Goal: Task Accomplishment & Management: Complete application form

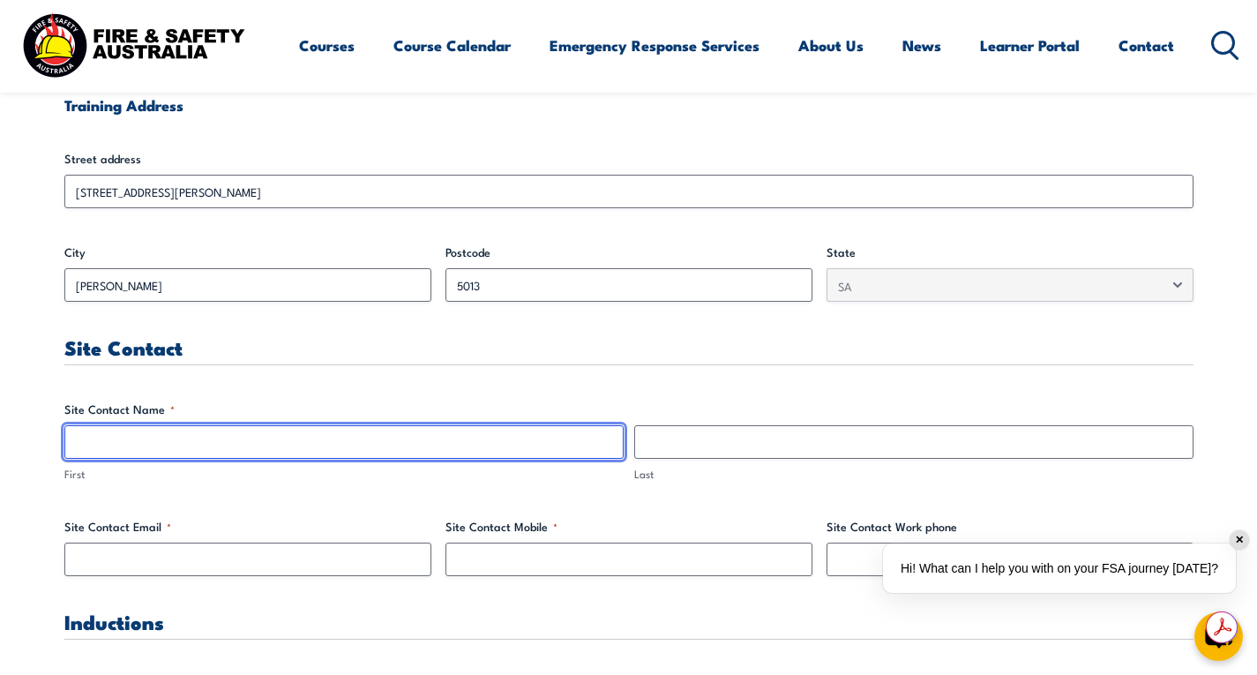
click at [229, 445] on input "First" at bounding box center [343, 442] width 559 height 34
type input "[PERSON_NAME]"
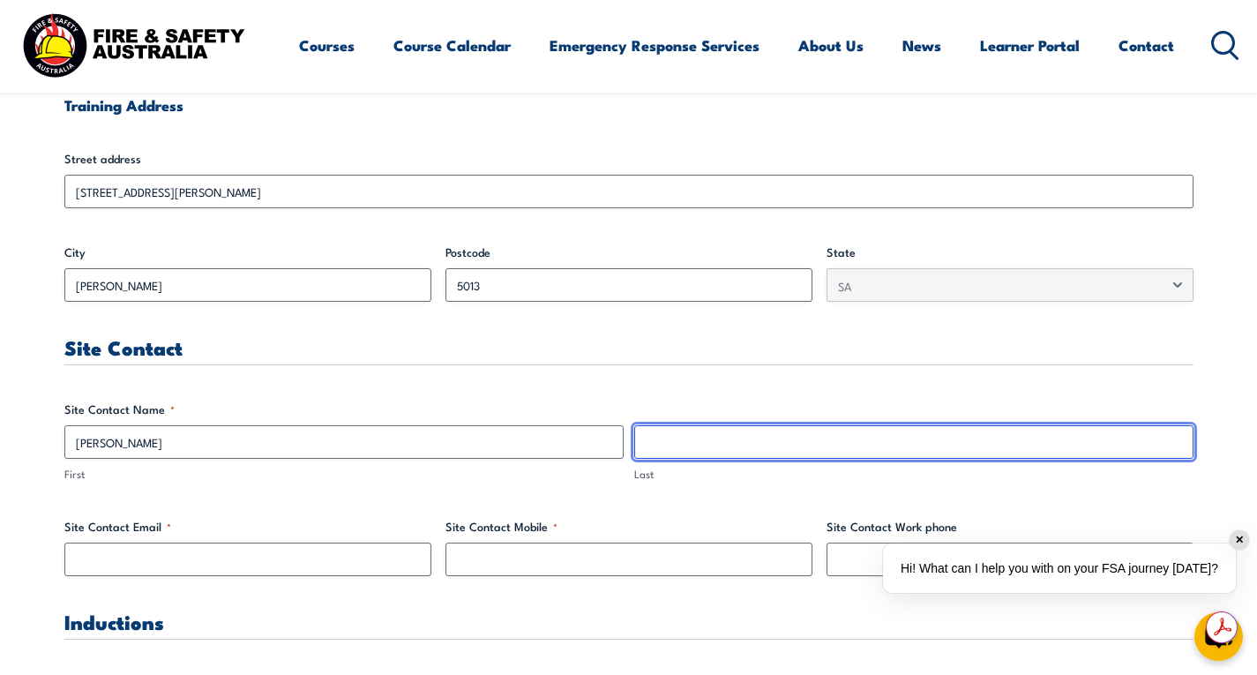
type input "[PERSON_NAME]"
type input "[EMAIL_ADDRESS][DOMAIN_NAME]"
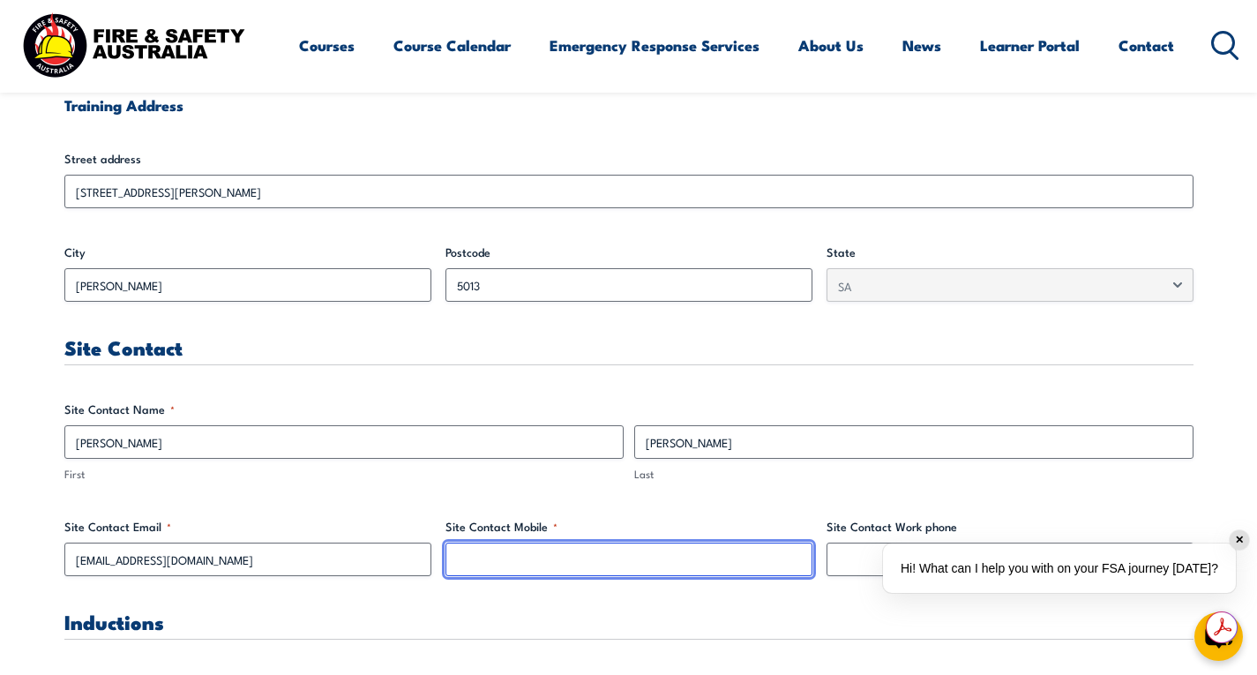
type input "0416851313"
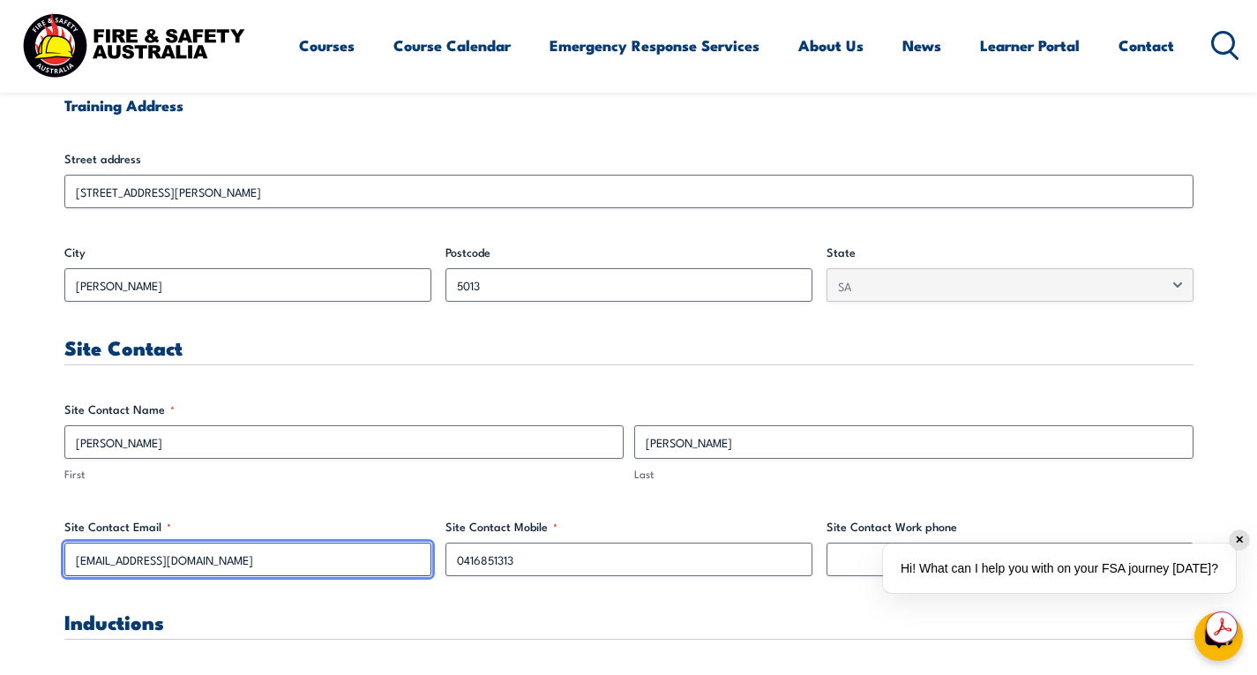
drag, startPoint x: 189, startPoint y: 561, endPoint x: 44, endPoint y: 561, distance: 144.7
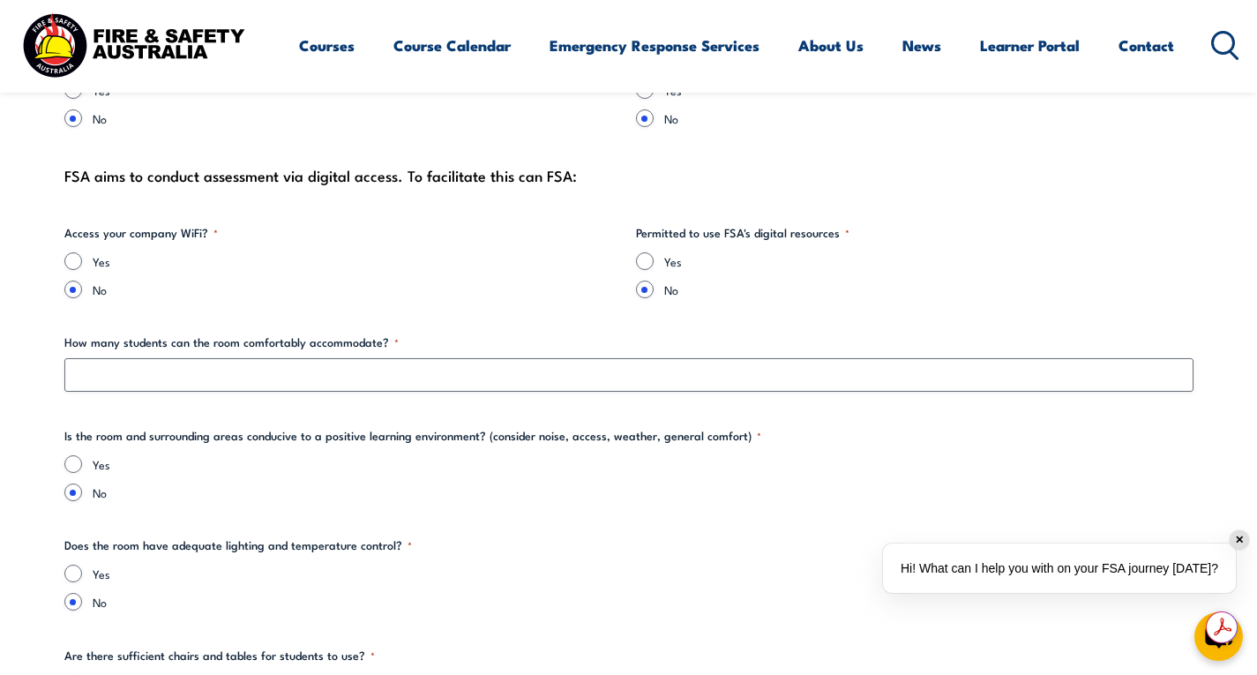
scroll to position [1853, 0]
type input "[EMAIL_ADDRESS][DOMAIN_NAME]"
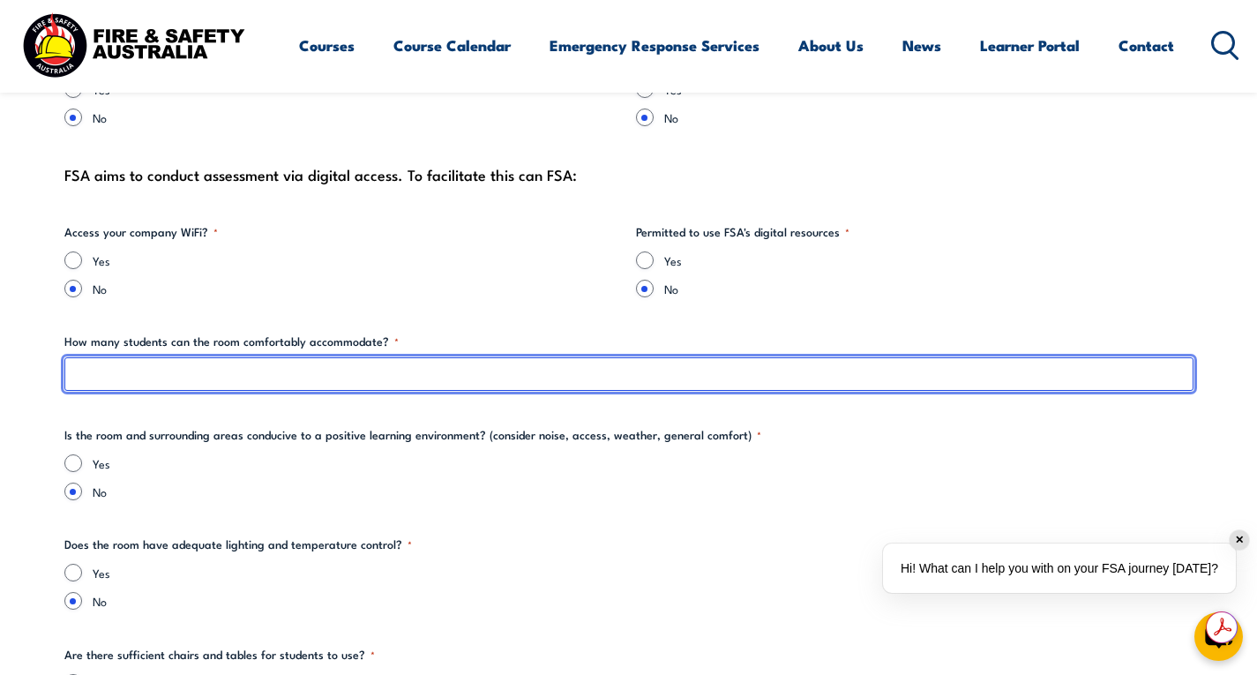
click at [292, 378] on input "How many students can the room comfortably accommodate? *" at bounding box center [628, 374] width 1129 height 34
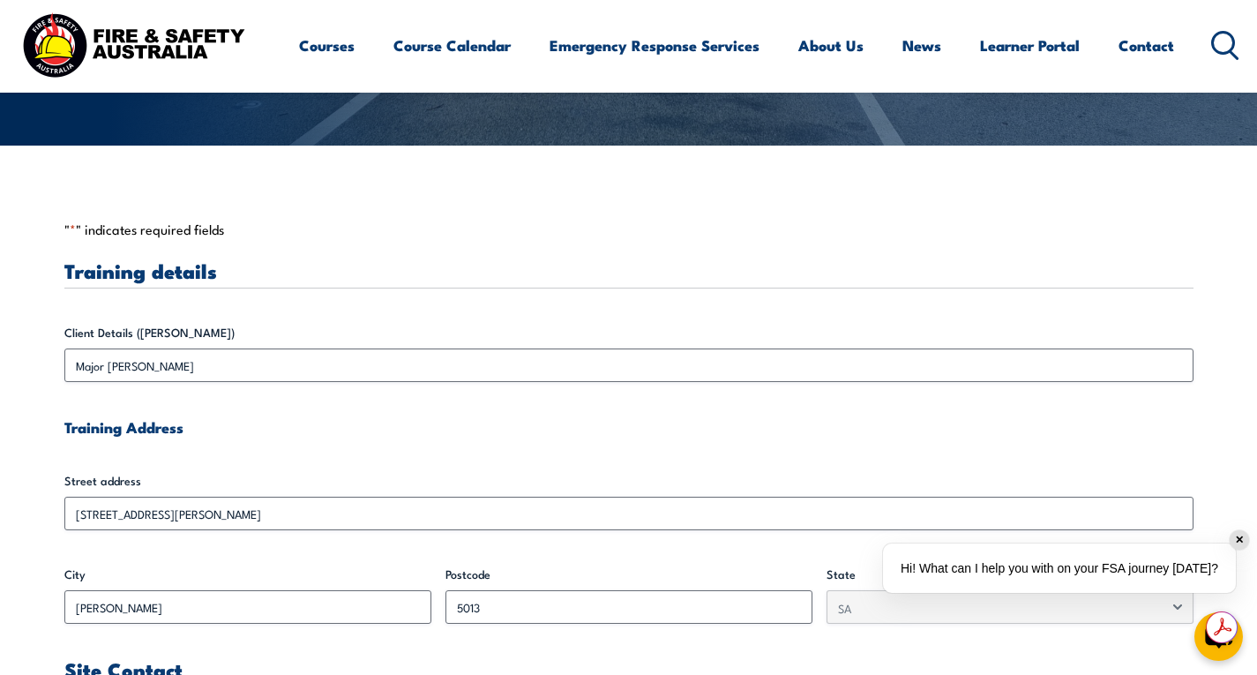
scroll to position [0, 0]
type input "10"
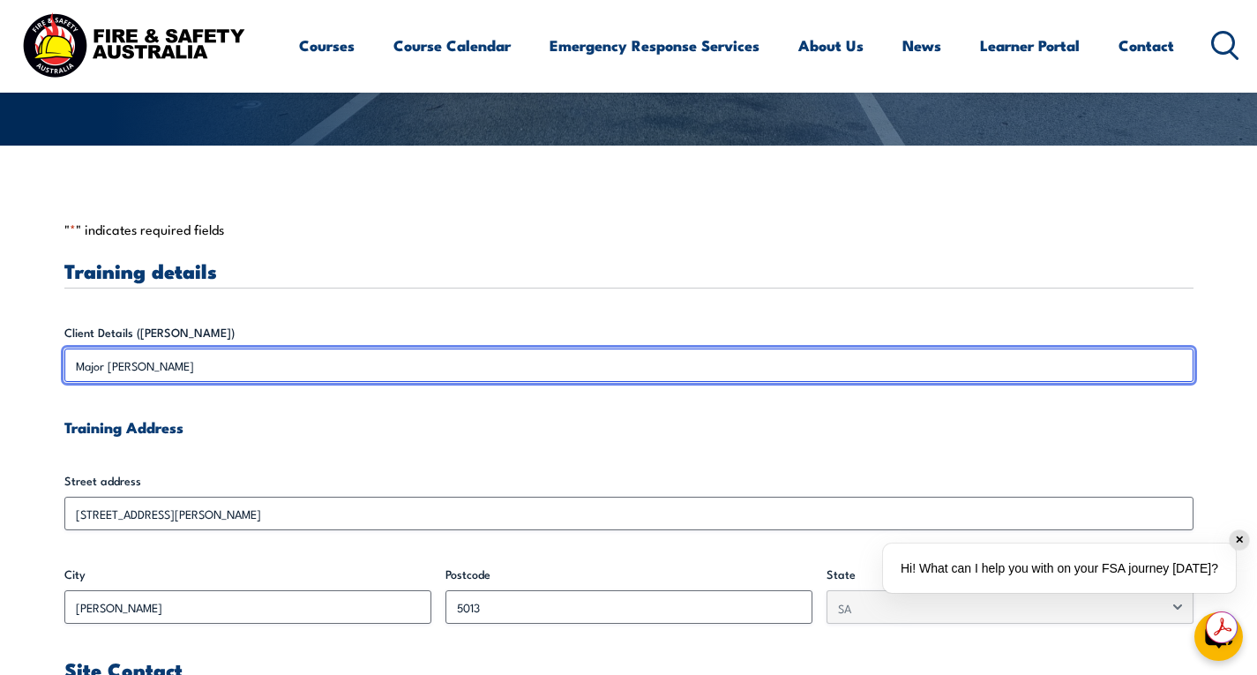
click at [105, 362] on input "Major [PERSON_NAME]" at bounding box center [628, 365] width 1129 height 34
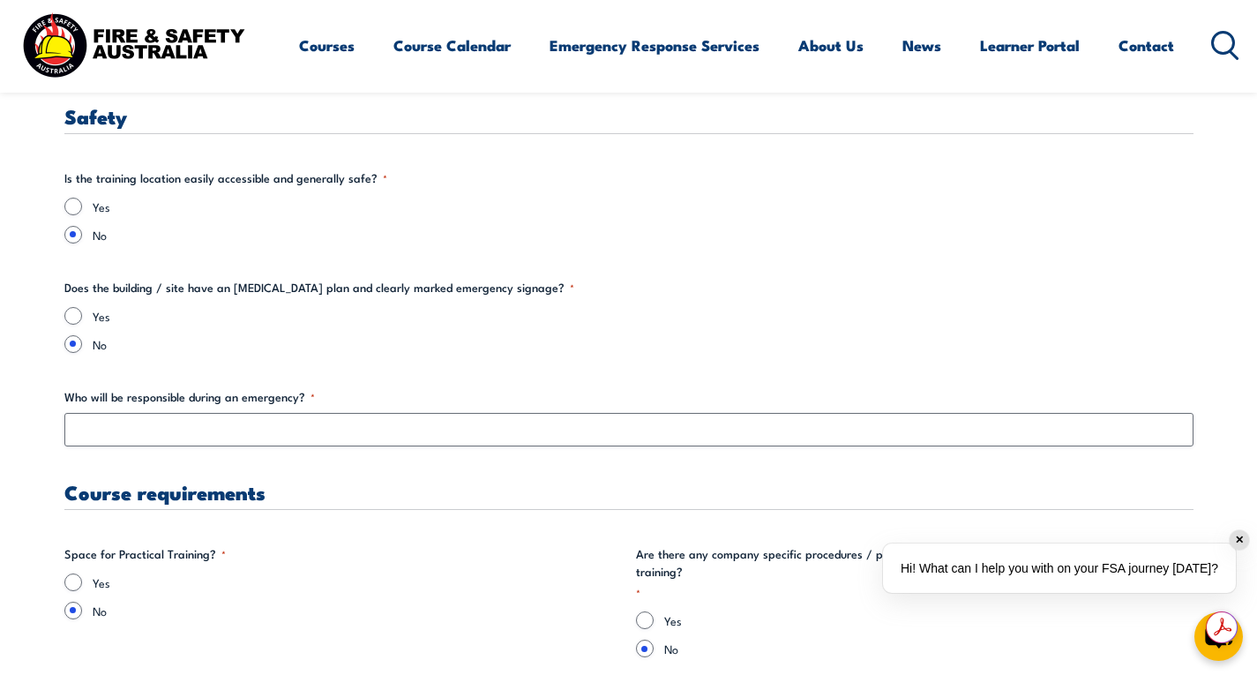
scroll to position [2942, 0]
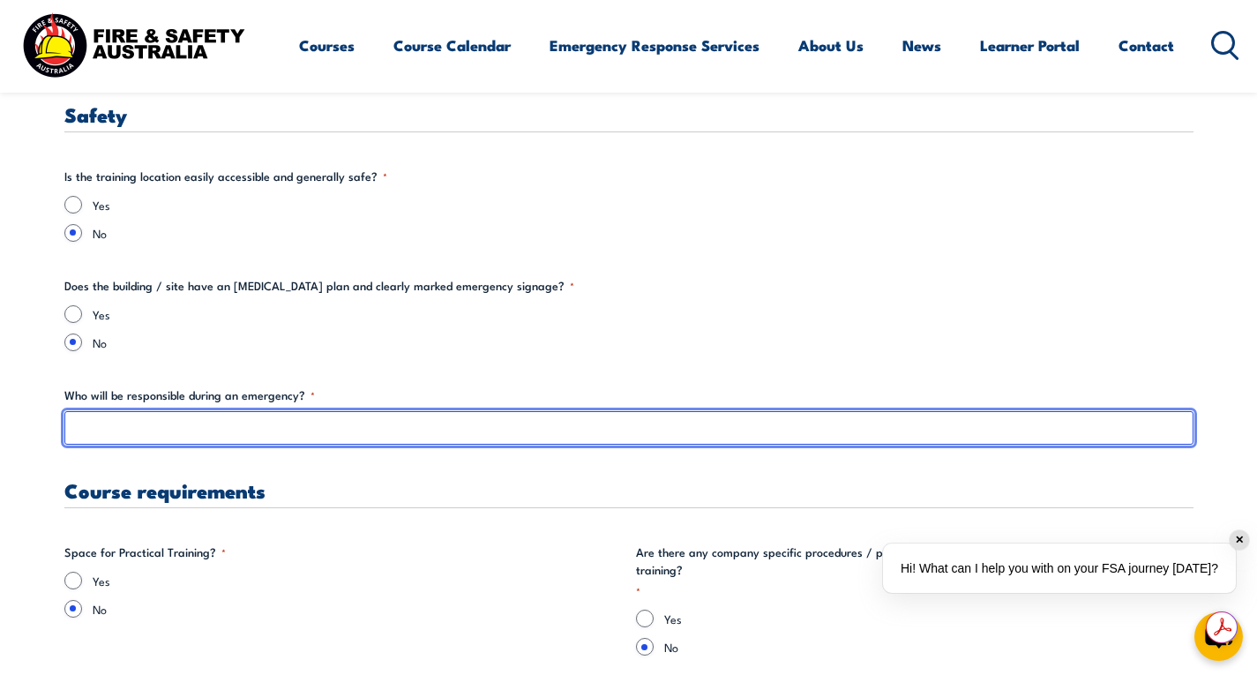
click at [391, 428] on input "Who will be responsible during an emergency? *" at bounding box center [628, 428] width 1129 height 34
type input "fire & safety"
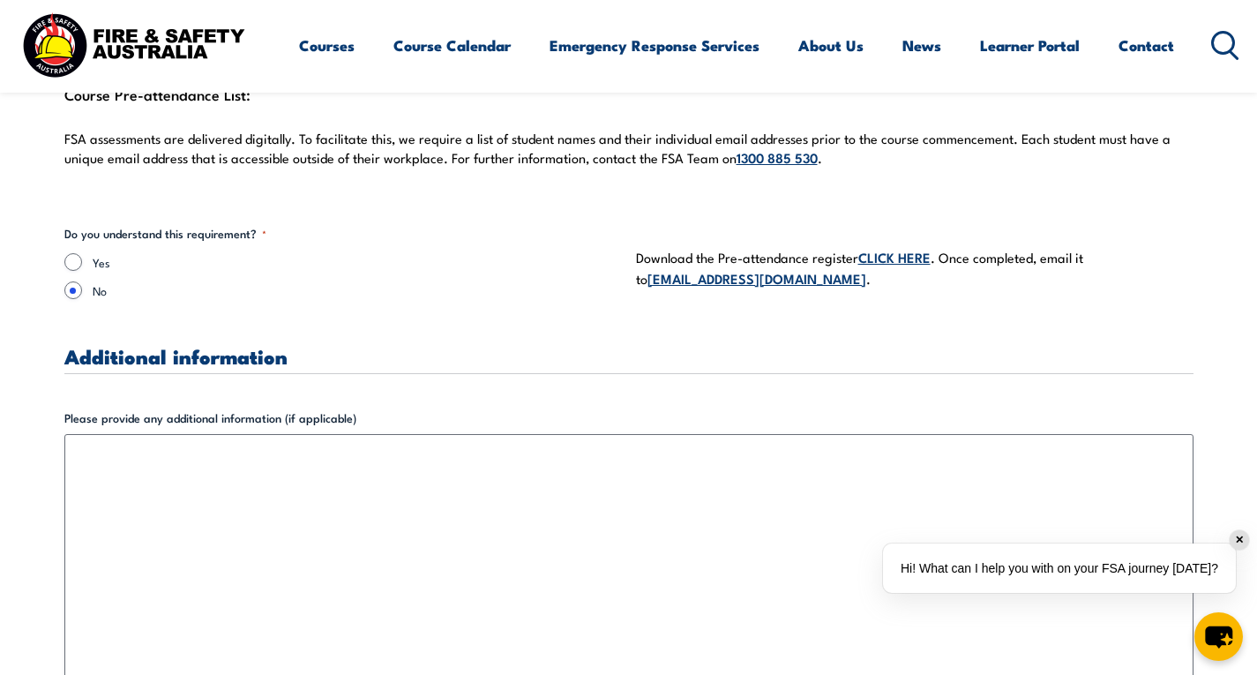
scroll to position [4660, 0]
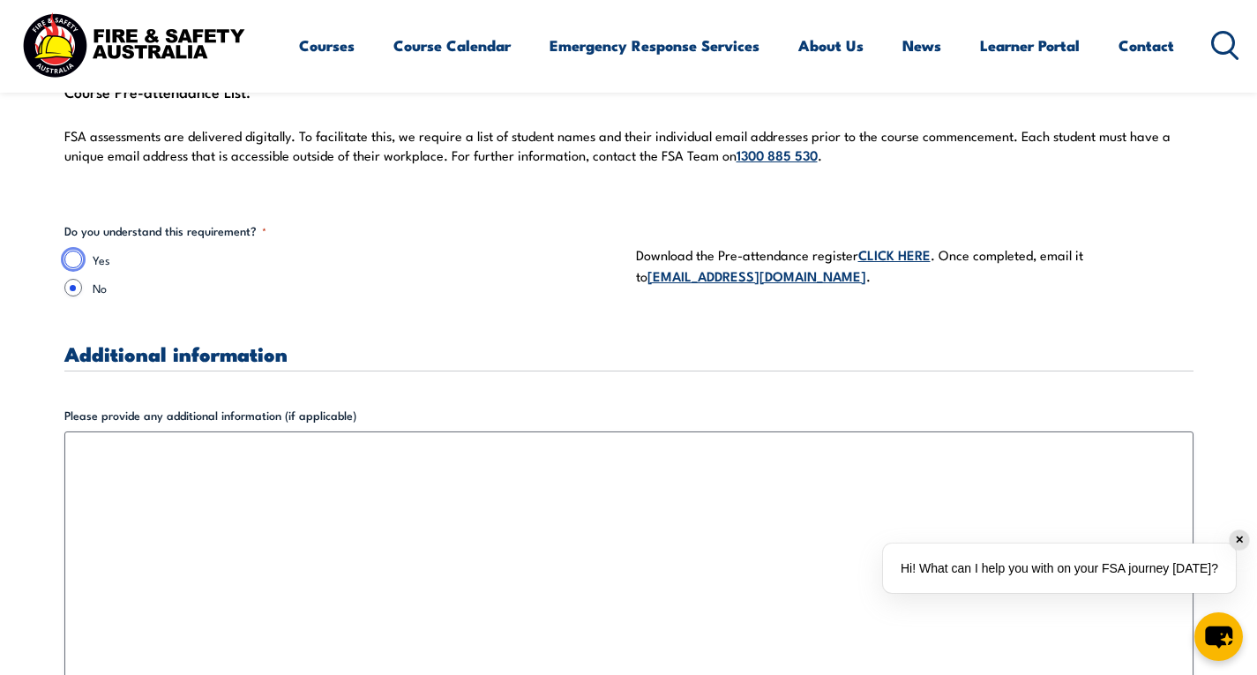
click at [72, 250] on input "Yes" at bounding box center [73, 259] width 18 height 18
radio input "true"
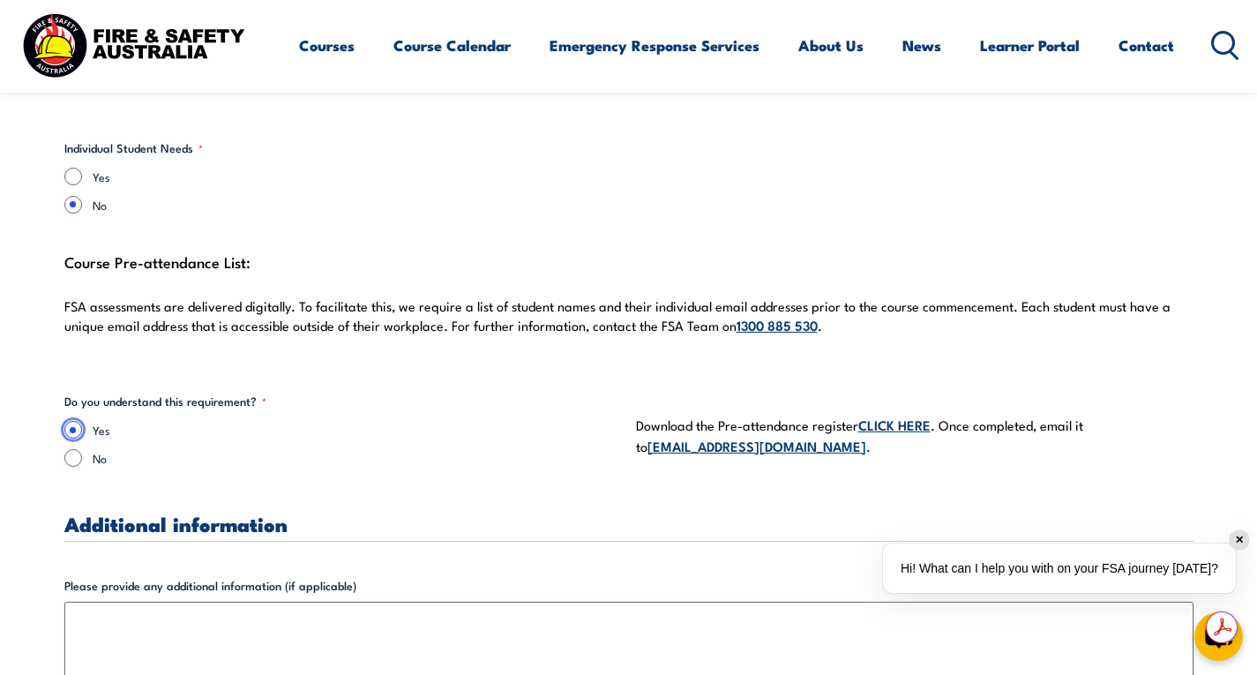
scroll to position [0, 0]
click at [899, 415] on link "CLICK HERE" at bounding box center [894, 424] width 72 height 19
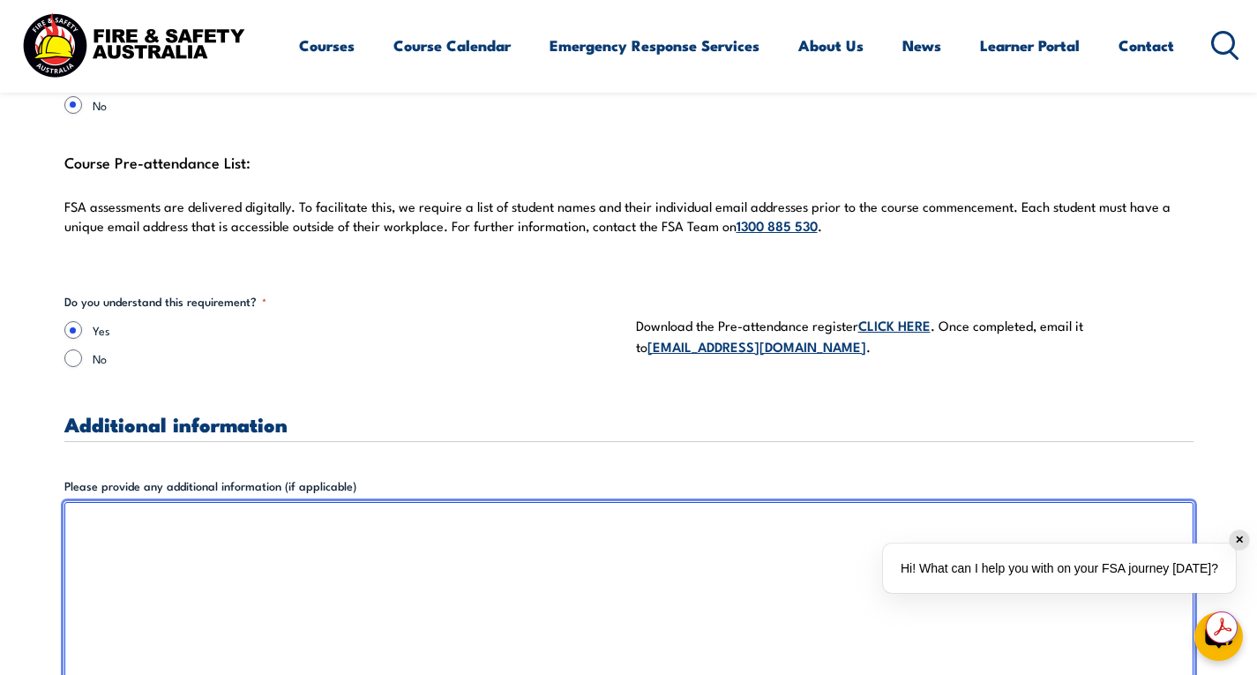
click at [557, 529] on textarea "Please provide any additional information (if applicable)" at bounding box center [628, 629] width 1129 height 254
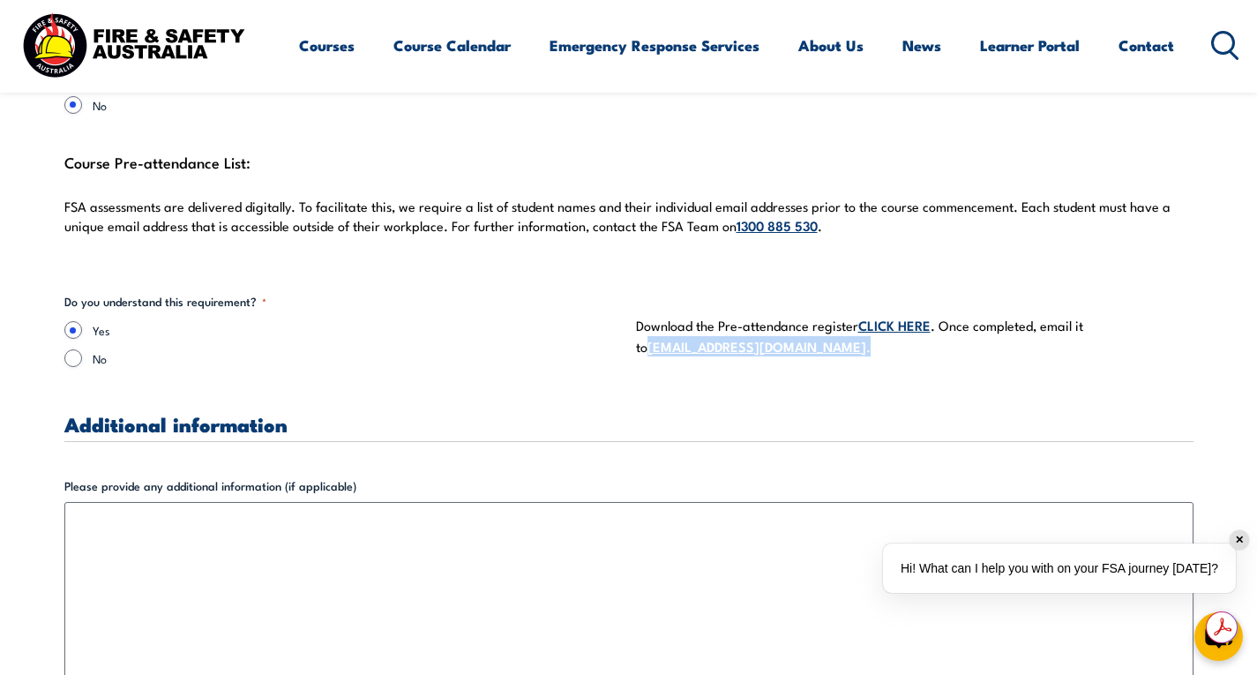
drag, startPoint x: 779, startPoint y: 330, endPoint x: 632, endPoint y: 337, distance: 146.6
copy p "[EMAIL_ADDRESS][DOMAIN_NAME] ."
click at [440, 321] on label "Yes" at bounding box center [357, 330] width 529 height 18
click at [82, 321] on input "Yes" at bounding box center [73, 330] width 18 height 18
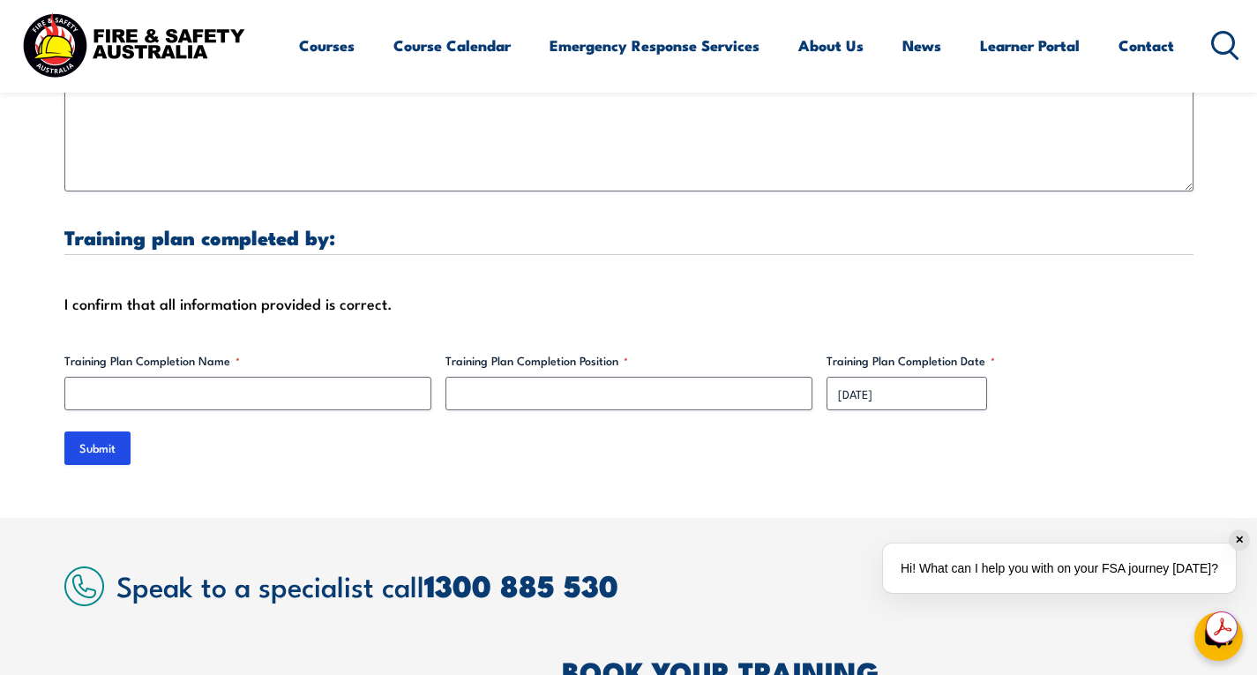
scroll to position [5155, 0]
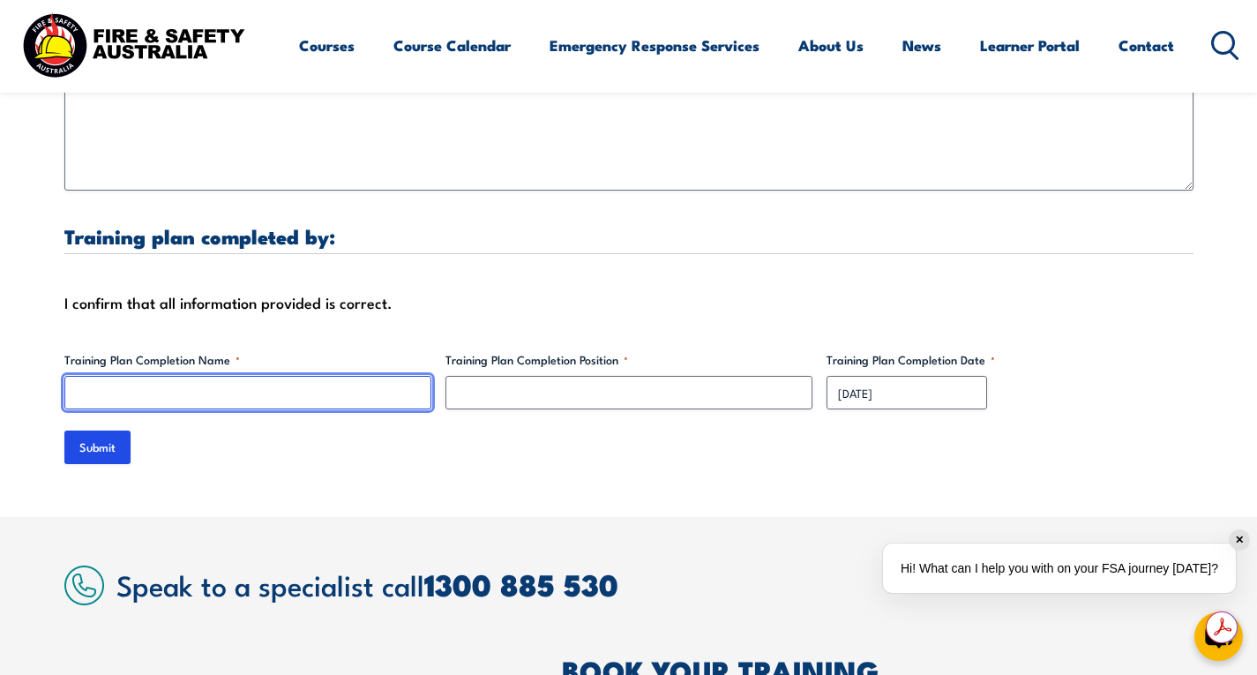
click at [213, 378] on input "Training Plan Completion Name *" at bounding box center [247, 393] width 367 height 34
type input "[PERSON_NAME] [PERSON_NAME]"
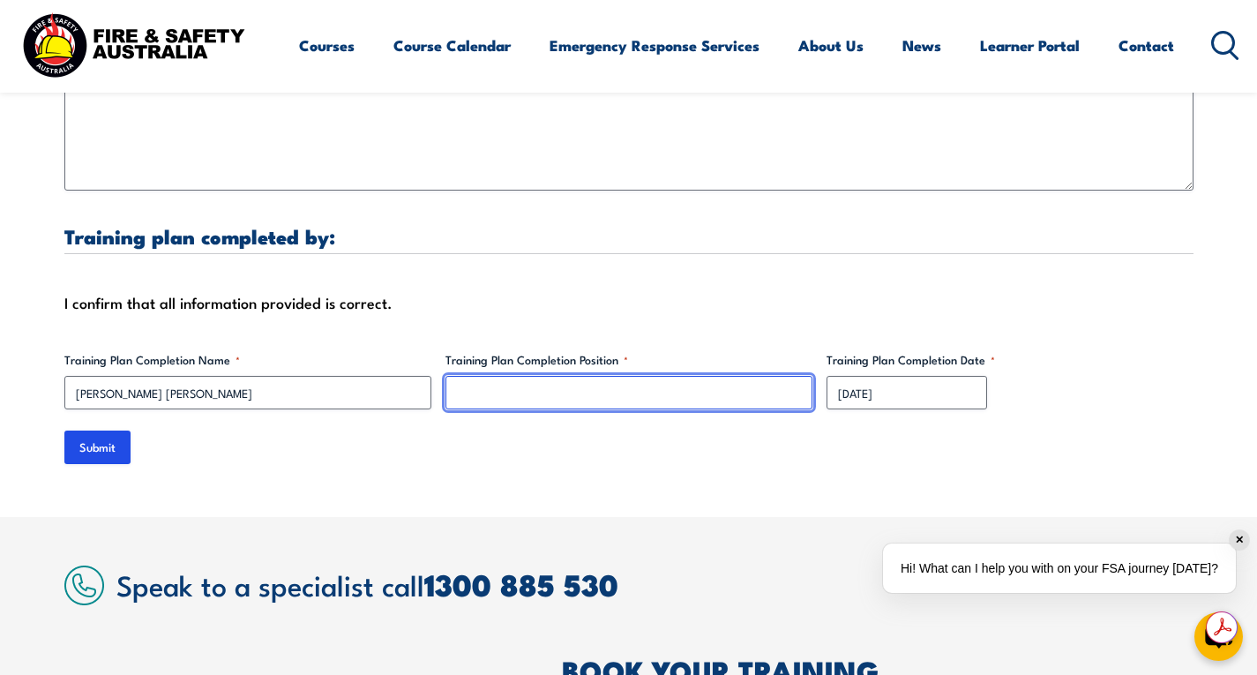
click at [513, 376] on input "Training Plan Completion Position *" at bounding box center [628, 393] width 367 height 34
type input "Director"
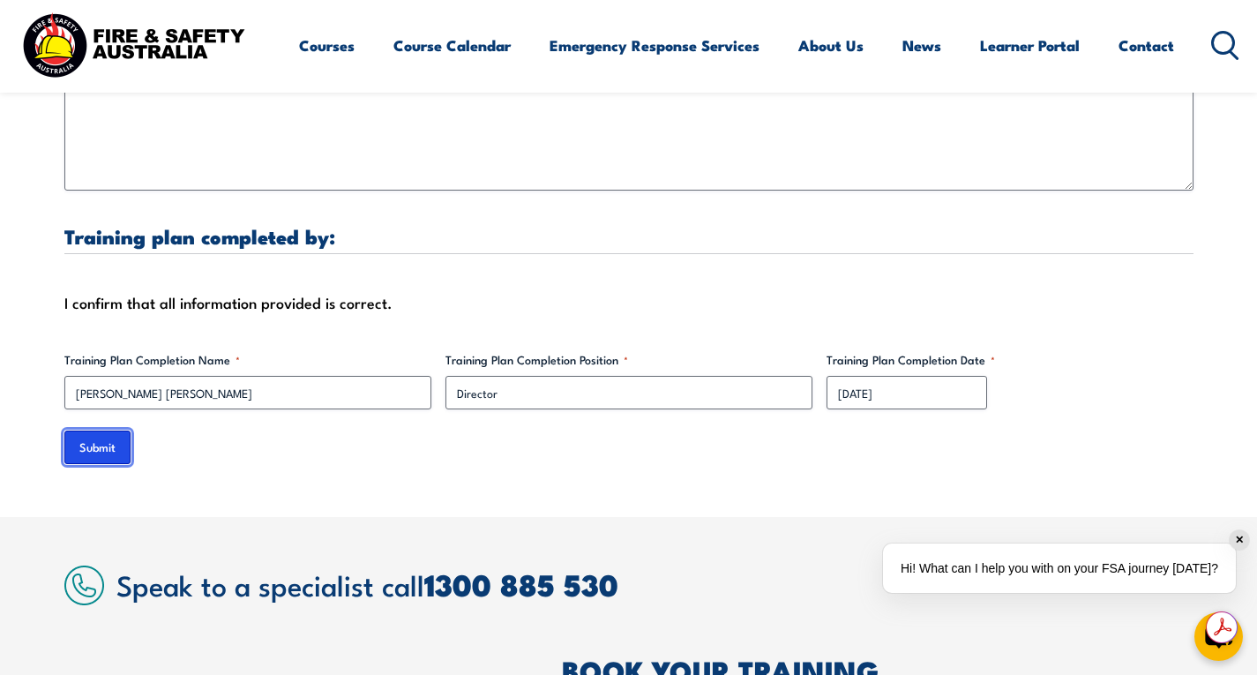
click at [95, 431] on input "Submit" at bounding box center [97, 447] width 66 height 34
